Goal: Find specific page/section: Find specific page/section

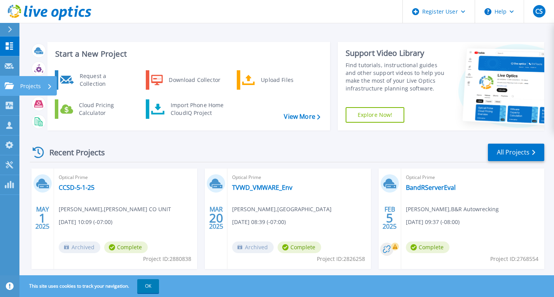
click at [14, 82] on icon at bounding box center [9, 85] width 9 height 7
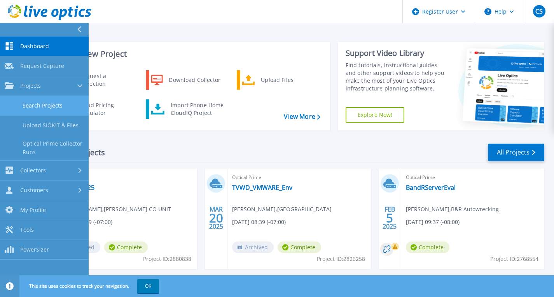
click at [35, 104] on link "Search Projects" at bounding box center [44, 106] width 89 height 20
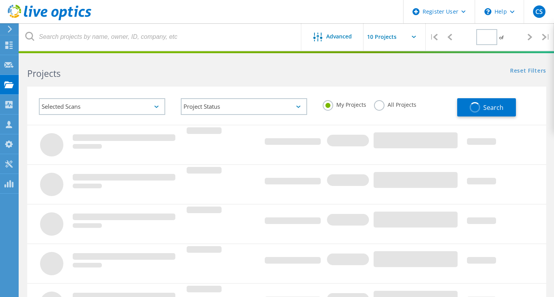
type input "1"
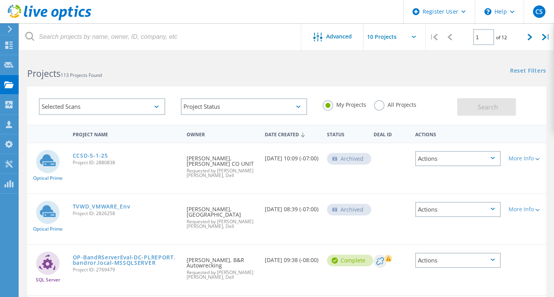
click at [377, 104] on label "All Projects" at bounding box center [395, 103] width 42 height 7
click at [0, 0] on input "All Projects" at bounding box center [0, 0] width 0 height 0
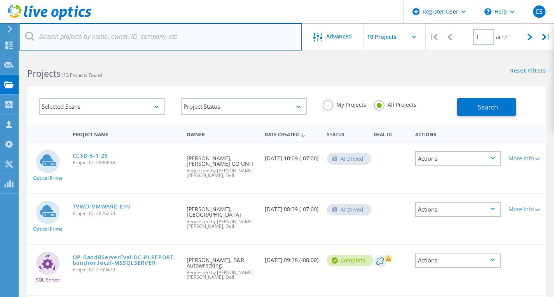
click at [174, 41] on input "text" at bounding box center [160, 36] width 282 height 27
type input "[PERSON_NAME]"
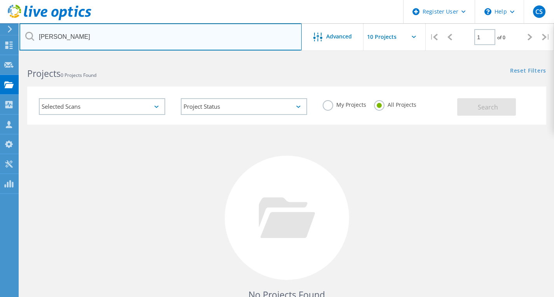
click at [122, 33] on input "[PERSON_NAME]" at bounding box center [160, 36] width 282 height 27
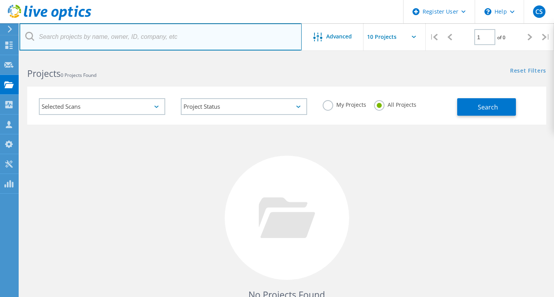
paste input "[EMAIL_ADDRESS][PERSON_NAME][DOMAIN_NAME]"
type input "[EMAIL_ADDRESS][PERSON_NAME][DOMAIN_NAME]"
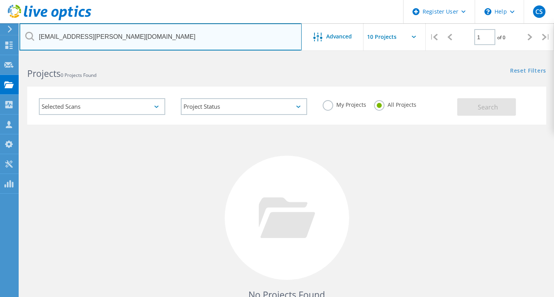
click at [123, 36] on input "[EMAIL_ADDRESS][PERSON_NAME][DOMAIN_NAME]" at bounding box center [160, 36] width 282 height 27
